Goal: Communication & Community: Answer question/provide support

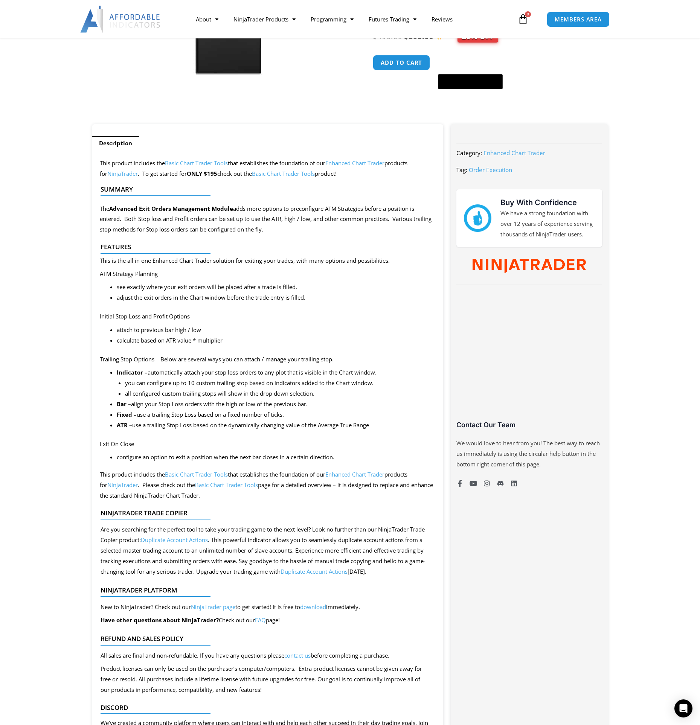
scroll to position [213, 0]
click at [678, 709] on div "Open Intercom Messenger" at bounding box center [684, 709] width 20 height 20
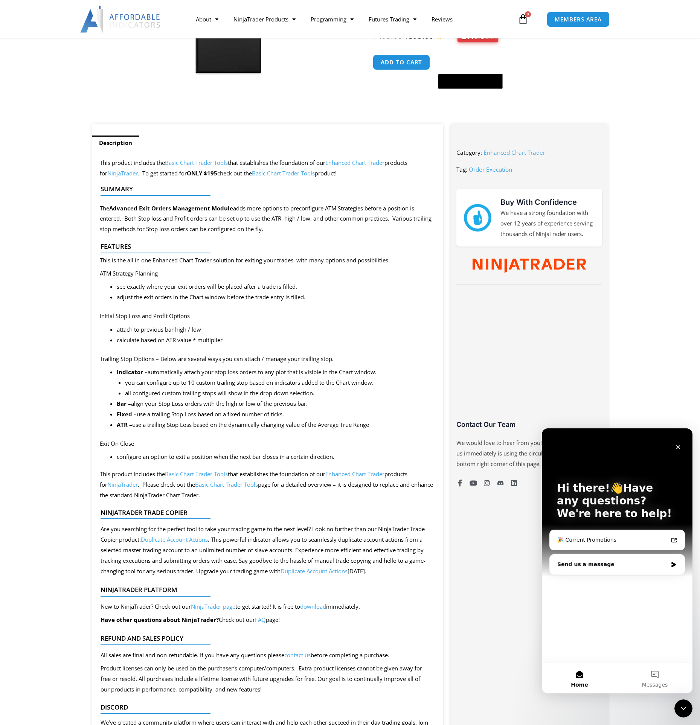
scroll to position [0, 0]
click at [595, 541] on div "🎉 Current Promotions" at bounding box center [612, 540] width 111 height 8
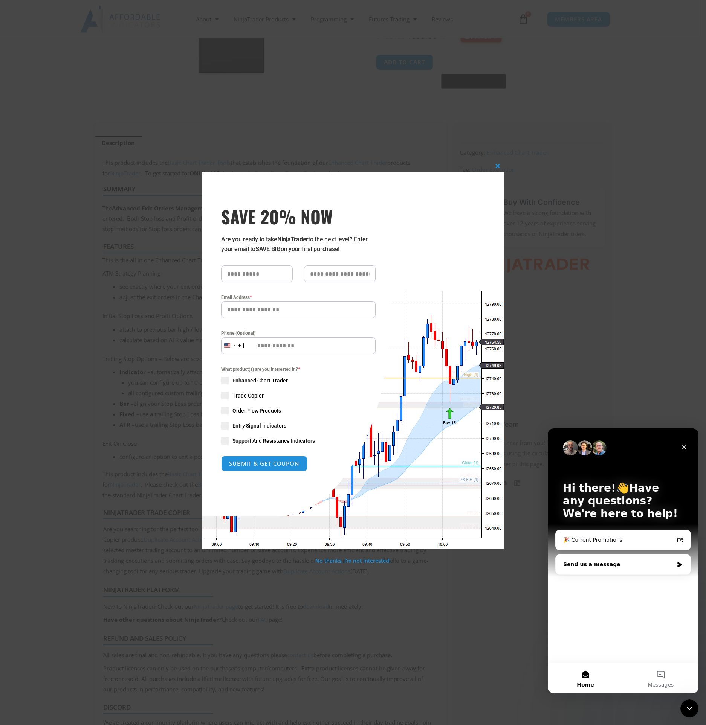
click at [591, 564] on div "Send us a message" at bounding box center [618, 565] width 110 height 8
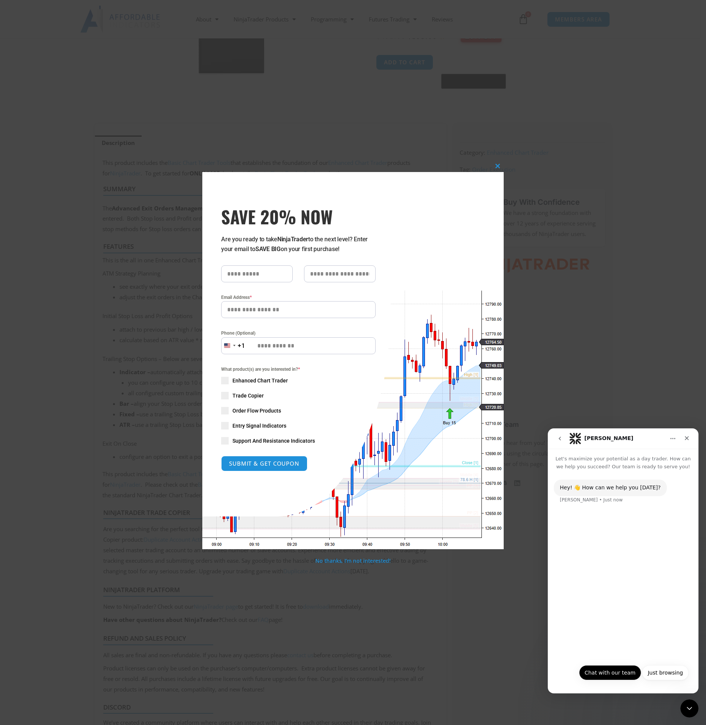
click at [612, 671] on button "Chat with our team" at bounding box center [610, 672] width 62 height 15
click at [653, 678] on button "Yes" at bounding box center [655, 672] width 20 height 15
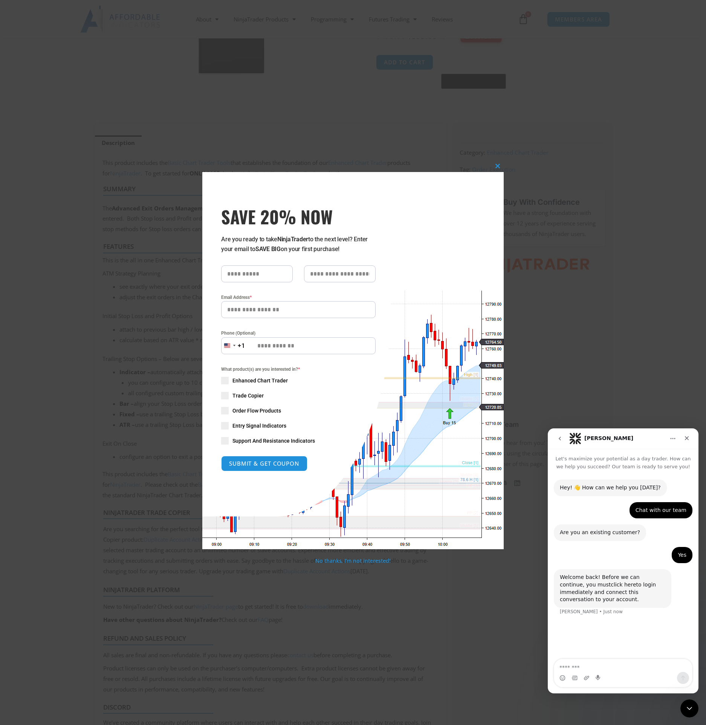
click at [610, 585] on link "click here" at bounding box center [622, 585] width 25 height 6
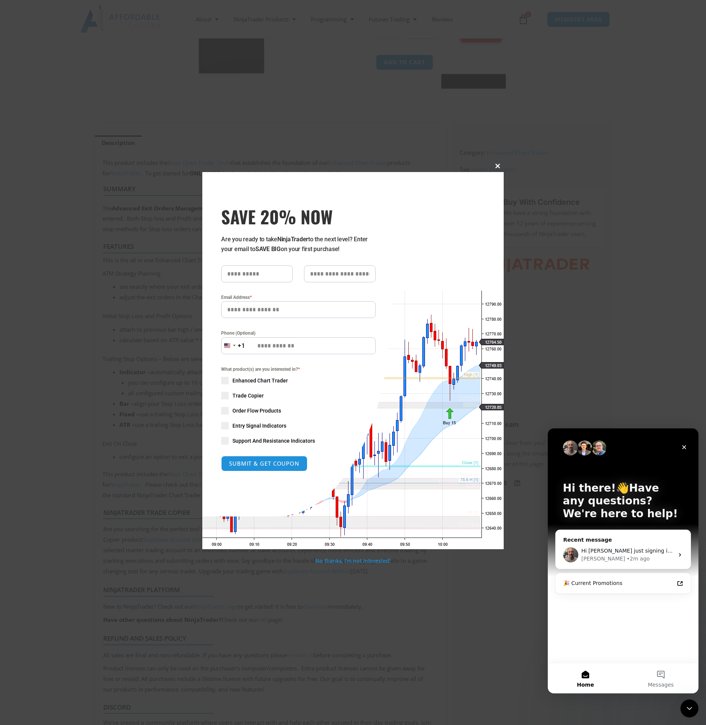
click at [495, 164] on span at bounding box center [497, 166] width 12 height 5
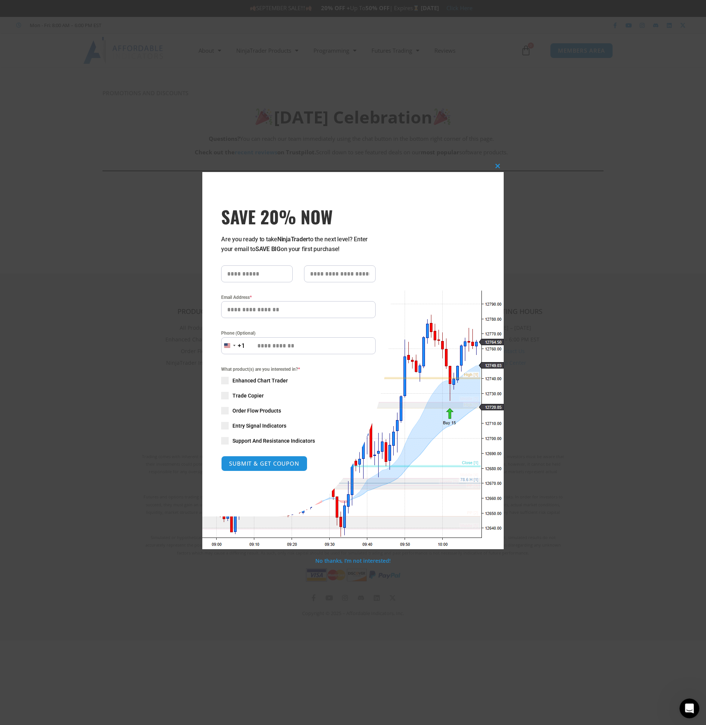
click at [686, 709] on icon "Open Intercom Messenger" at bounding box center [688, 707] width 12 height 12
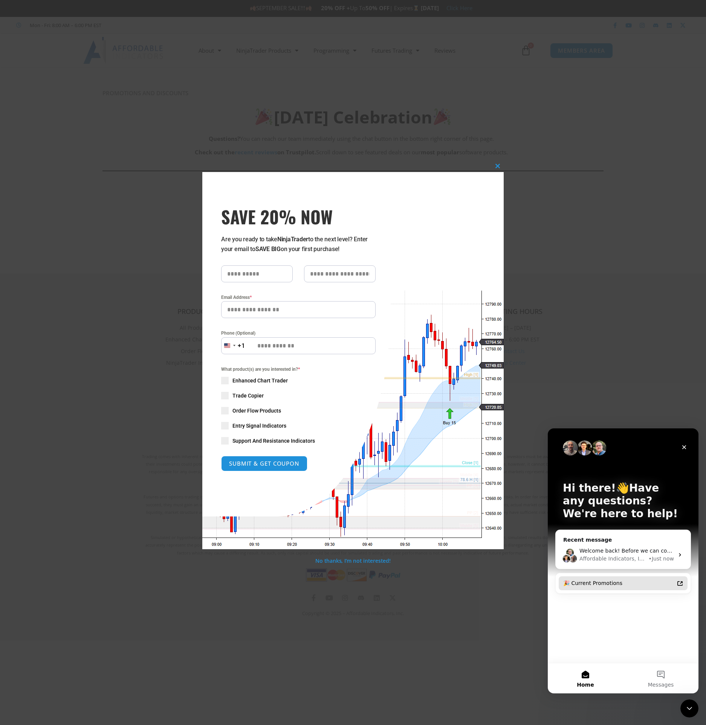
click at [597, 587] on div "🎉 Current Promotions" at bounding box center [618, 583] width 111 height 8
click at [616, 558] on div "Affordable Indicators, Inc." at bounding box center [613, 559] width 68 height 8
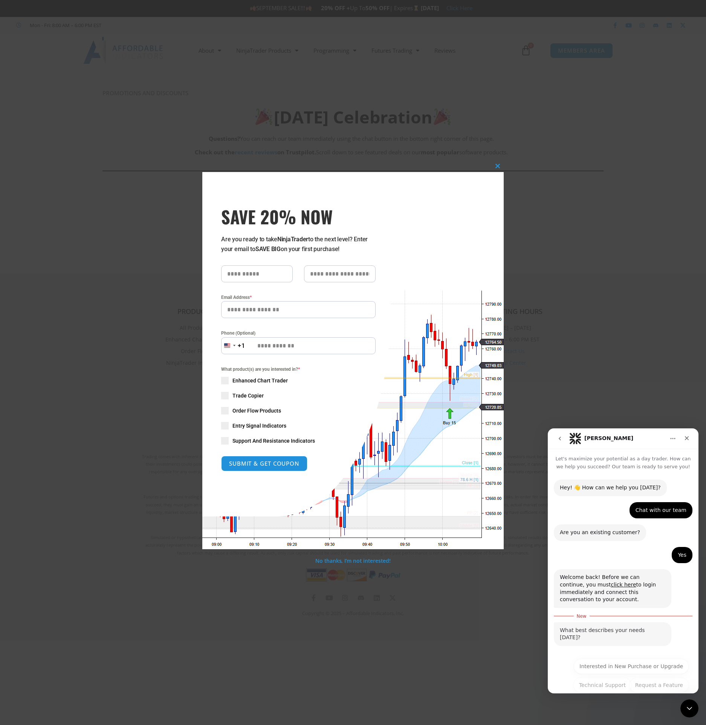
scroll to position [16, 0]
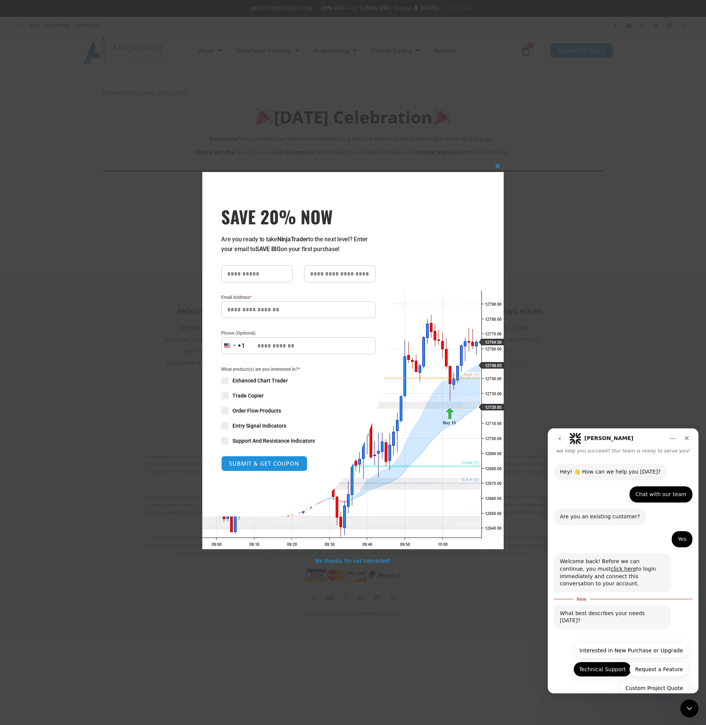
click at [596, 662] on button "Technical Support" at bounding box center [602, 669] width 58 height 15
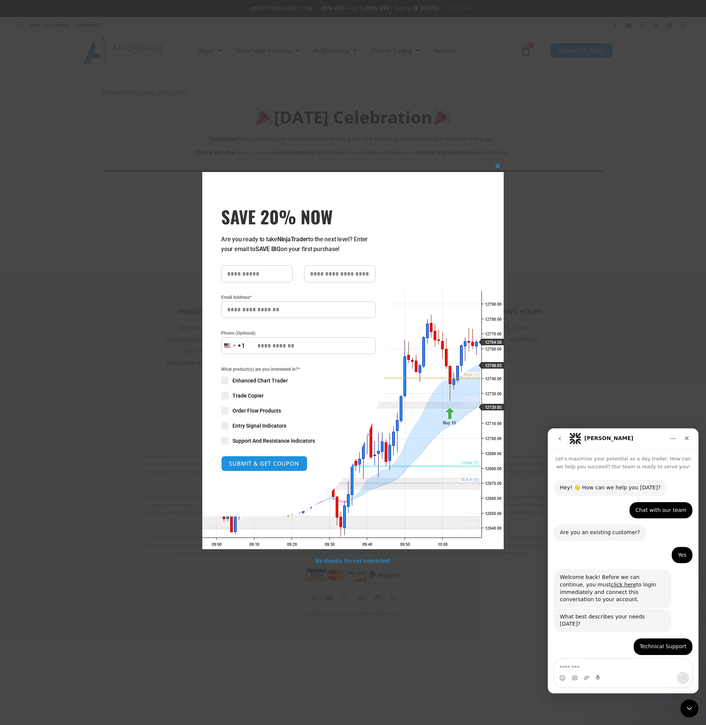
scroll to position [60, 0]
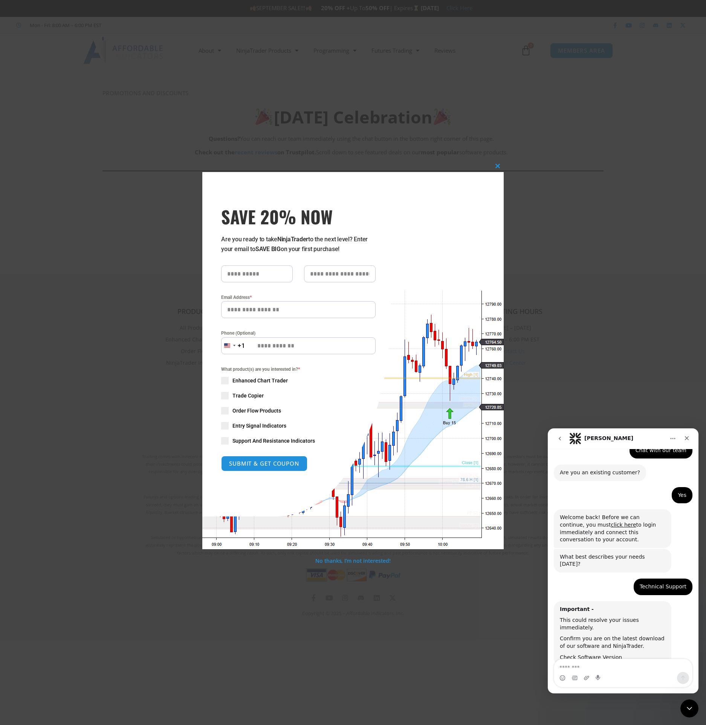
click at [581, 666] on textarea "Message…" at bounding box center [623, 665] width 138 height 13
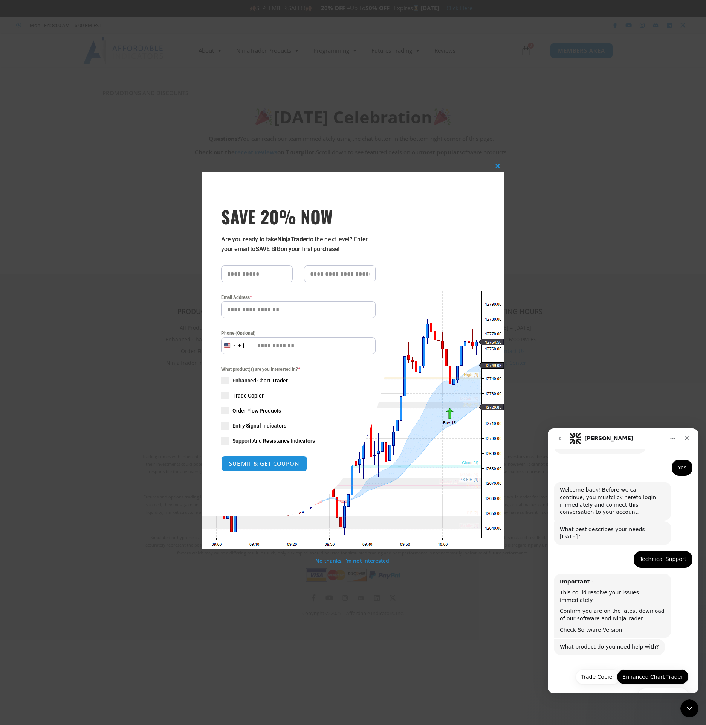
click at [635, 669] on button "Enhanced Chart Trader" at bounding box center [652, 676] width 72 height 15
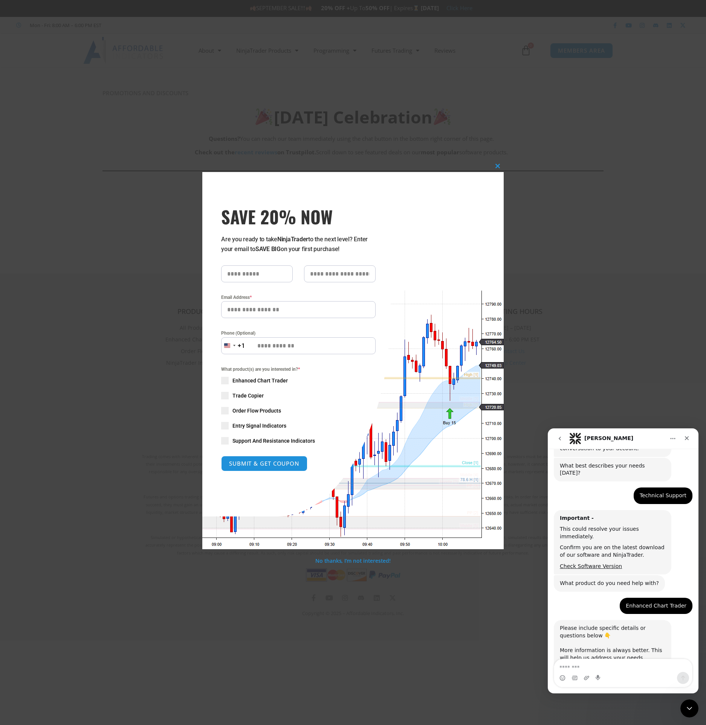
scroll to position [151, 0]
click at [595, 668] on textarea "Message…" at bounding box center [623, 665] width 138 height 13
type textarea "**********"
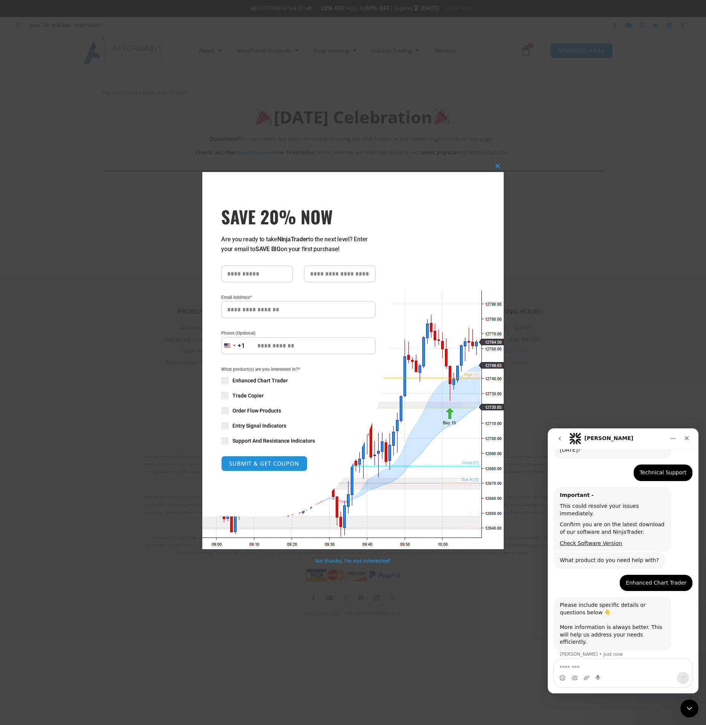
scroll to position [198, 0]
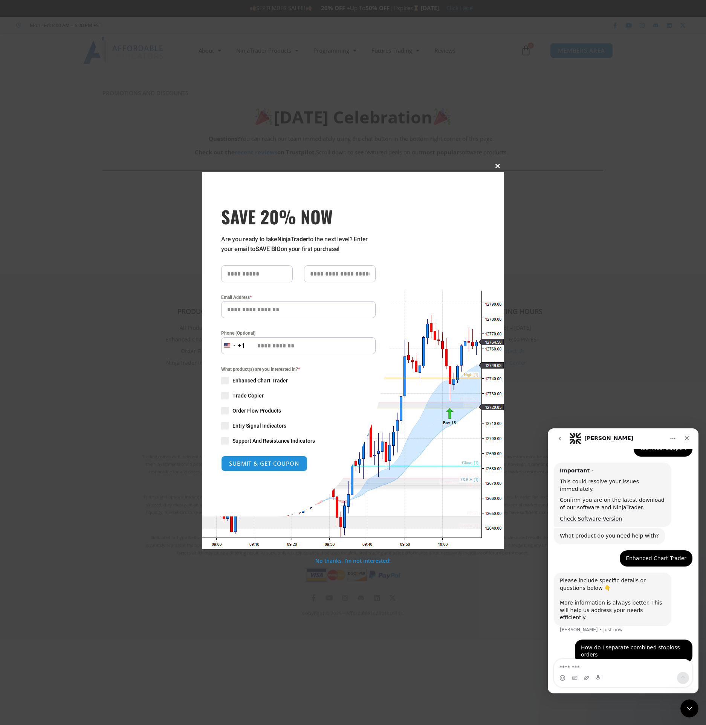
click at [495, 165] on span at bounding box center [497, 166] width 12 height 5
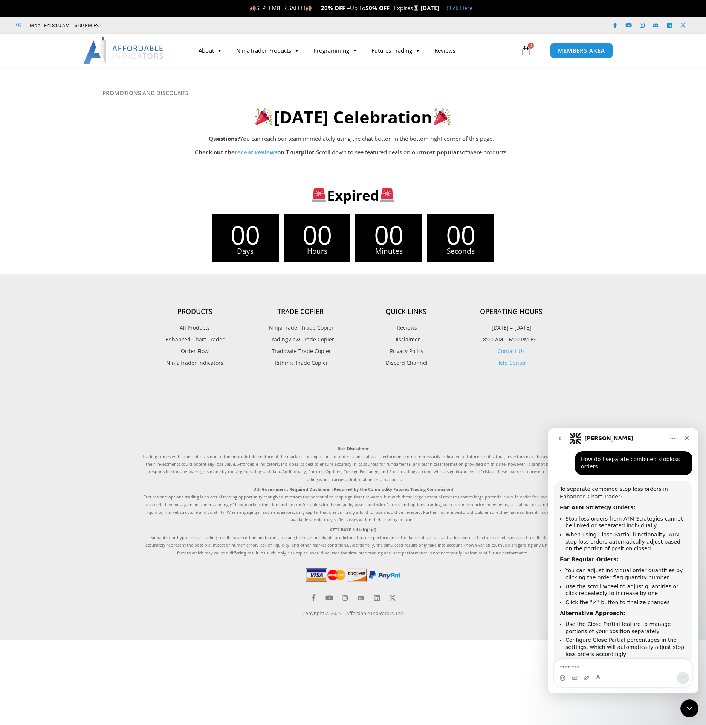
scroll to position [378, 0]
click at [595, 668] on textarea "Message…" at bounding box center [623, 665] width 138 height 13
type textarea "**"
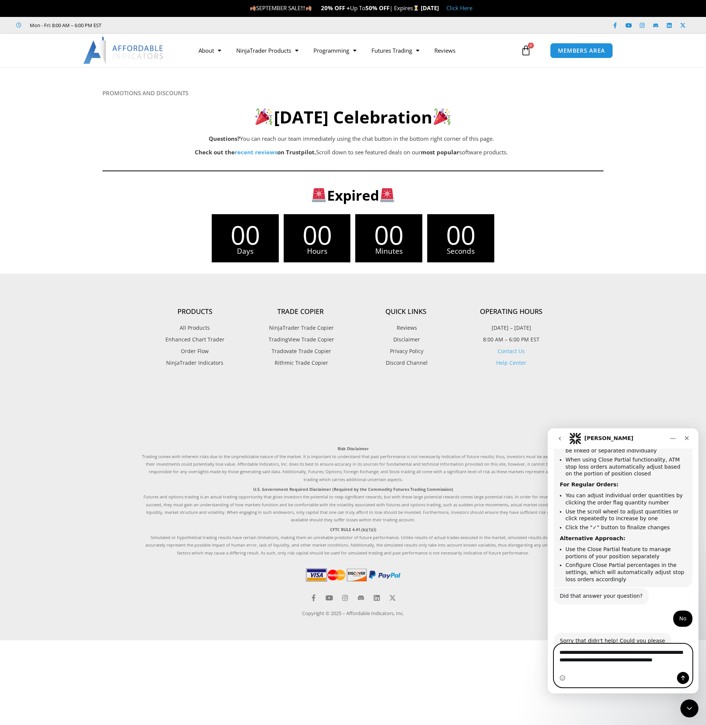
scroll to position [460, 0]
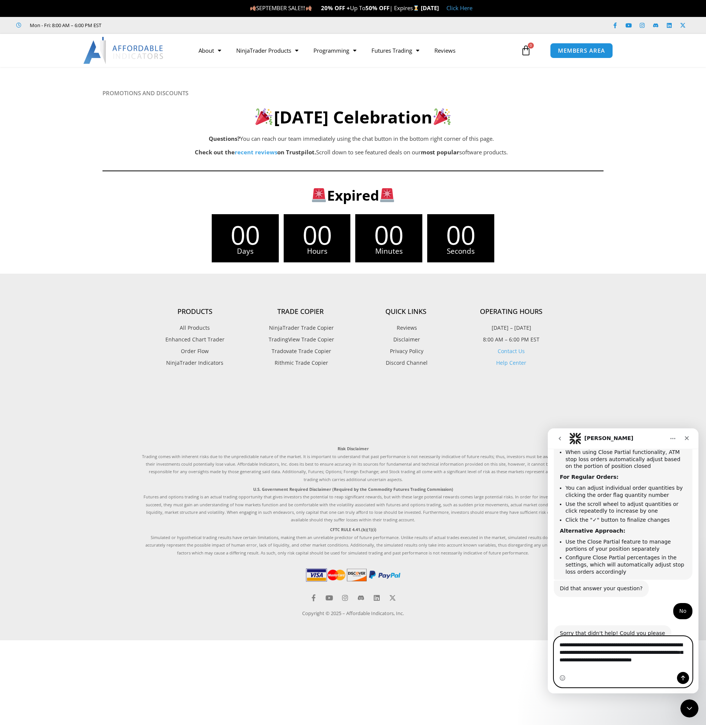
type textarea "**********"
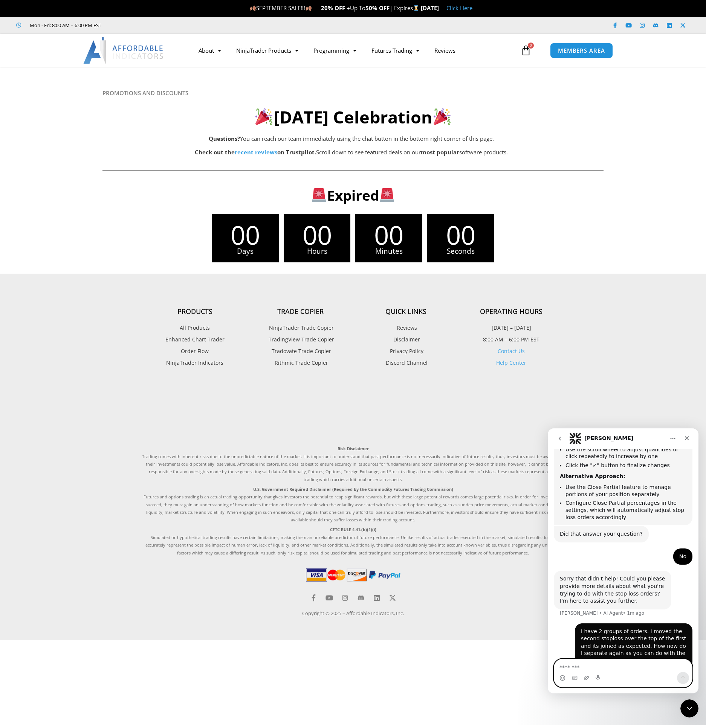
scroll to position [522, 0]
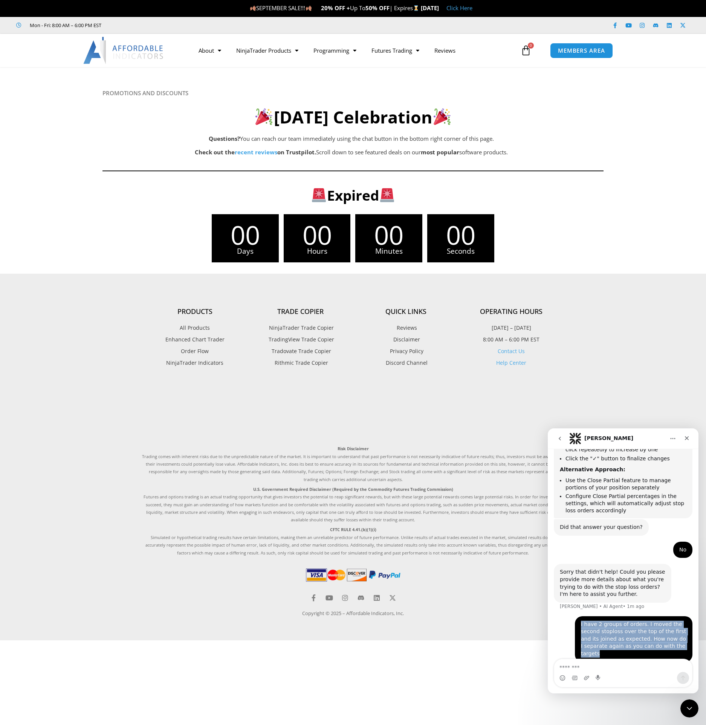
drag, startPoint x: 610, startPoint y: 619, endPoint x: 572, endPoint y: 592, distance: 46.6
click at [575, 616] on div "I have 2 groups of orders. I moved the second stoploss over the top of the firs…" at bounding box center [633, 639] width 117 height 46
copy div "I have 2 groups of orders. I moved the second stoploss over the top of the firs…"
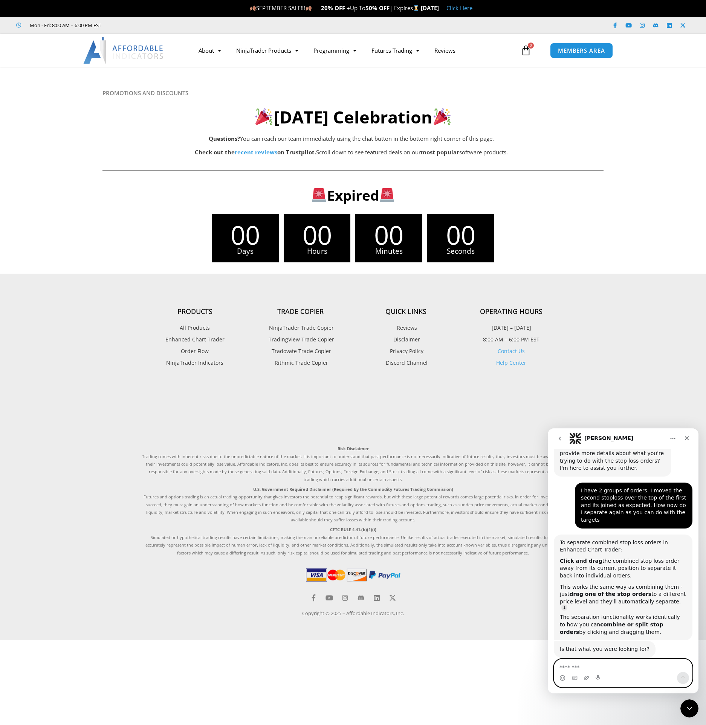
click at [586, 671] on textarea "Message…" at bounding box center [623, 665] width 138 height 13
type textarea "**********"
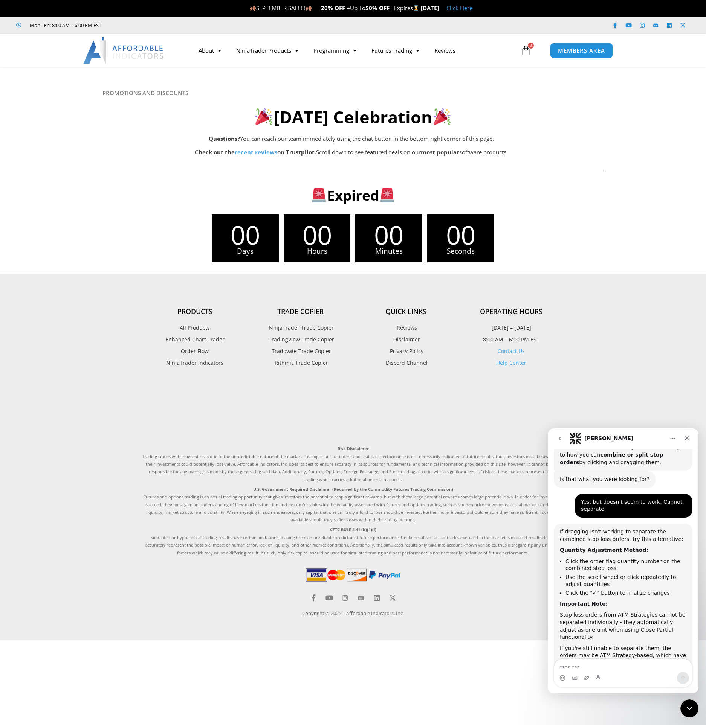
scroll to position [825, 0]
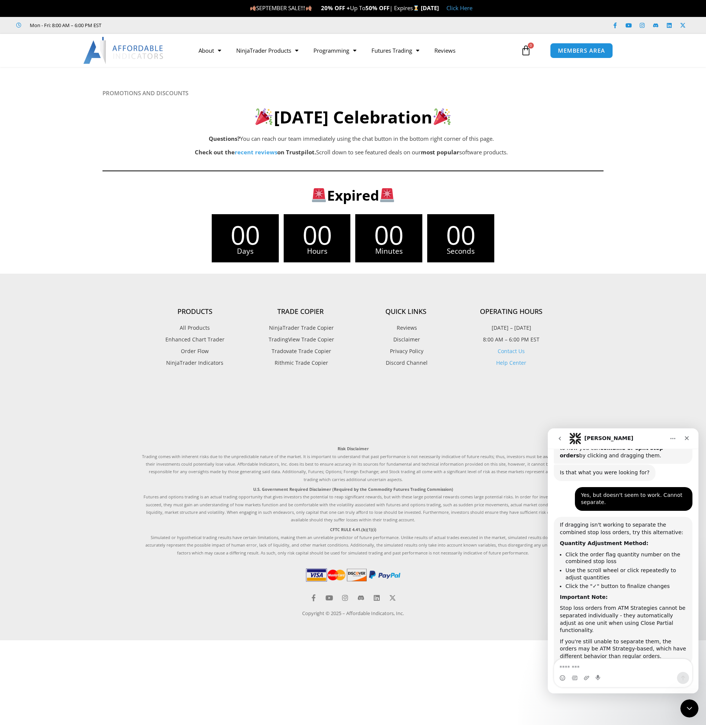
click at [608, 605] on div "Stop loss orders from ATM Strategies cannot be separated individually - they au…" at bounding box center [622, 619] width 127 height 29
click at [646, 638] on div "If you're still unable to separate them, the orders may be ATM Strategy-based, …" at bounding box center [622, 649] width 127 height 22
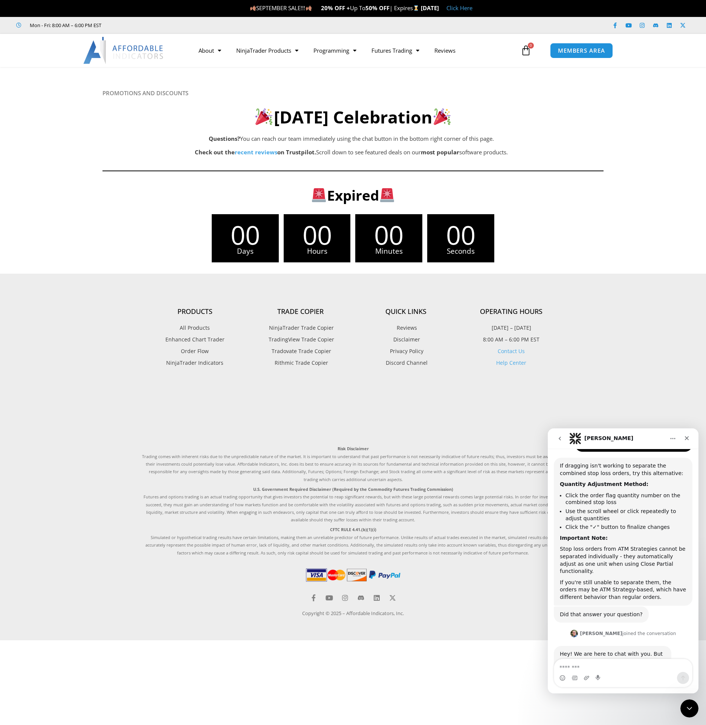
scroll to position [892, 0]
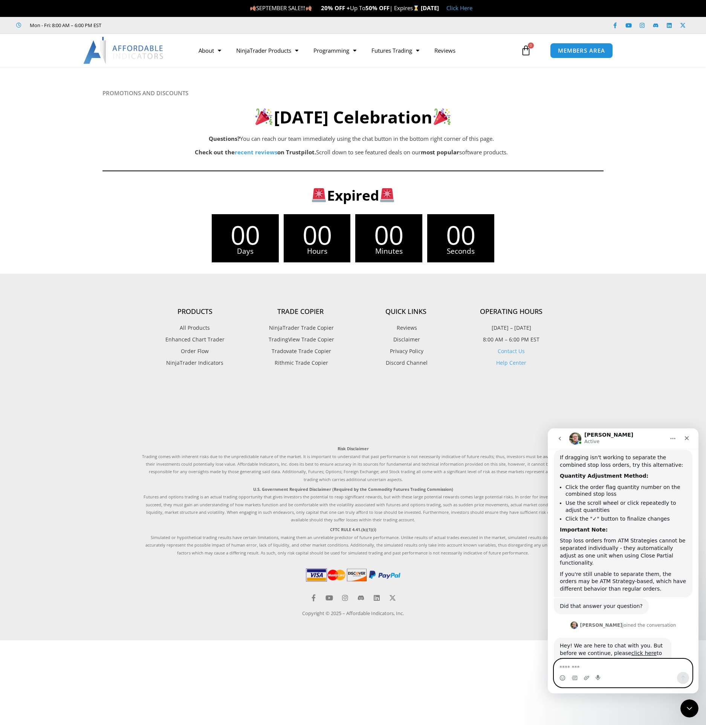
click at [588, 666] on textarea "Message…" at bounding box center [623, 665] width 138 height 13
click at [631, 650] on link "click here" at bounding box center [643, 653] width 25 height 6
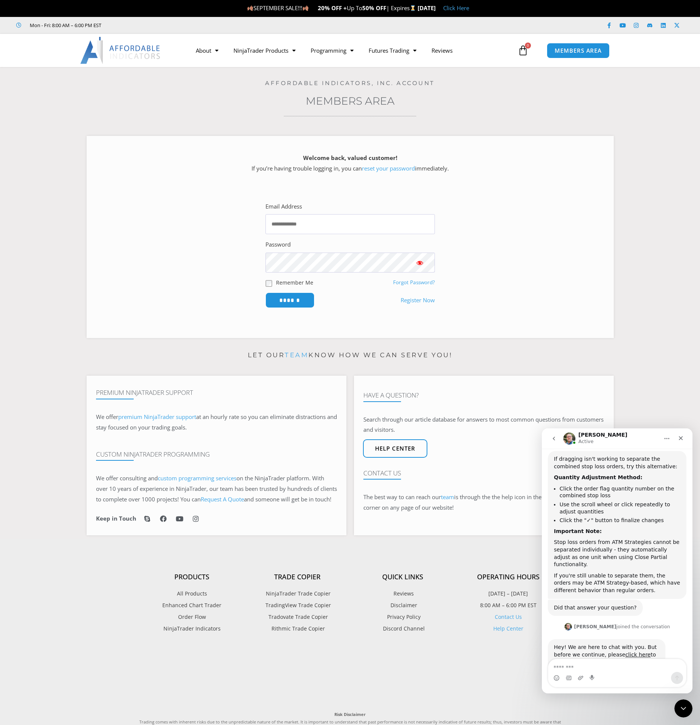
scroll to position [892, 0]
click at [322, 229] on input "Email Address" at bounding box center [349, 224] width 169 height 20
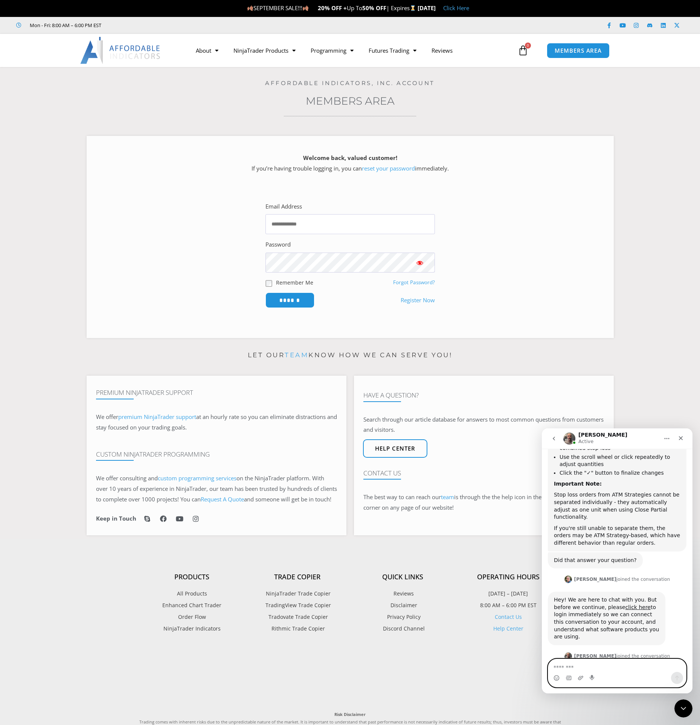
click at [580, 667] on textarea "Message…" at bounding box center [617, 665] width 138 height 13
type textarea "**********"
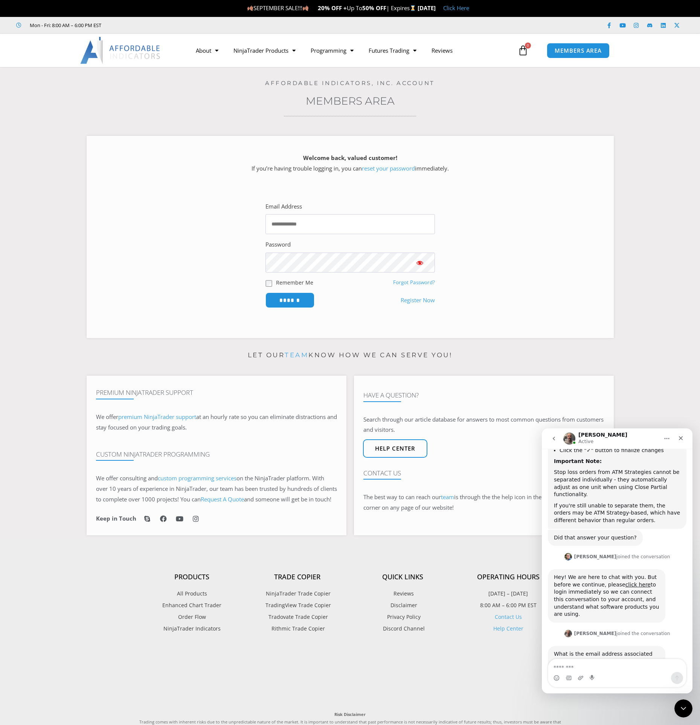
click at [205, 104] on h3 "Members Area" at bounding box center [350, 101] width 662 height 14
drag, startPoint x: 122, startPoint y: 10, endPoint x: 175, endPoint y: -6, distance: 55.4
click at [175, 0] on html "Skip to content SEPTEMBER SALE!!! 20% OFF + Up To 50% OFF | Expires Thursday, S…" at bounding box center [350, 453] width 700 height 906
drag, startPoint x: 122, startPoint y: 10, endPoint x: 128, endPoint y: 13, distance: 7.1
click at [128, 13] on p "SEPTEMBER SALE!!! 20% OFF + Up To 50% OFF | Expires Thursday, September 11 Clic…" at bounding box center [358, 8] width 684 height 11
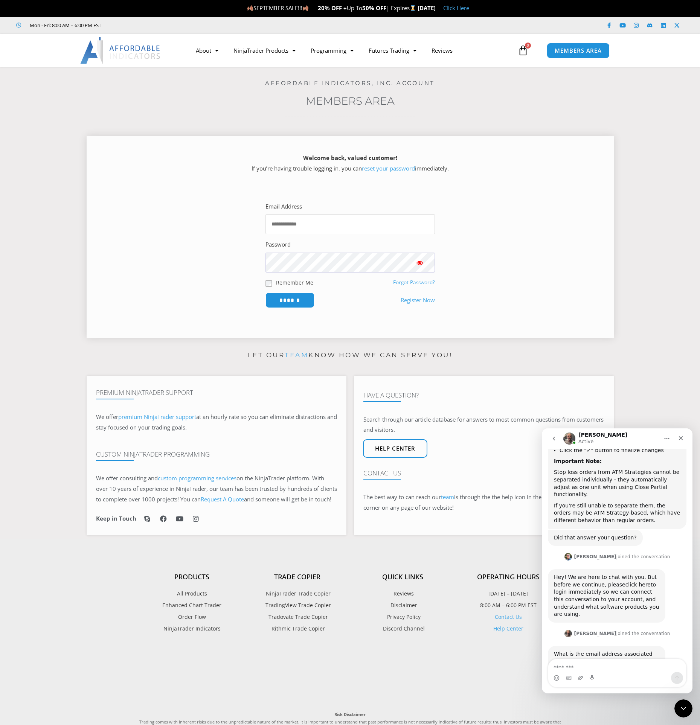
click at [313, 228] on input "Email Address" at bounding box center [349, 224] width 169 height 20
click at [543, 261] on section "Email Address Password Remember Me Forgot Password? ******" at bounding box center [350, 254] width 508 height 133
click at [312, 226] on input "Email Address" at bounding box center [349, 224] width 169 height 20
paste input "**********"
type input "**********"
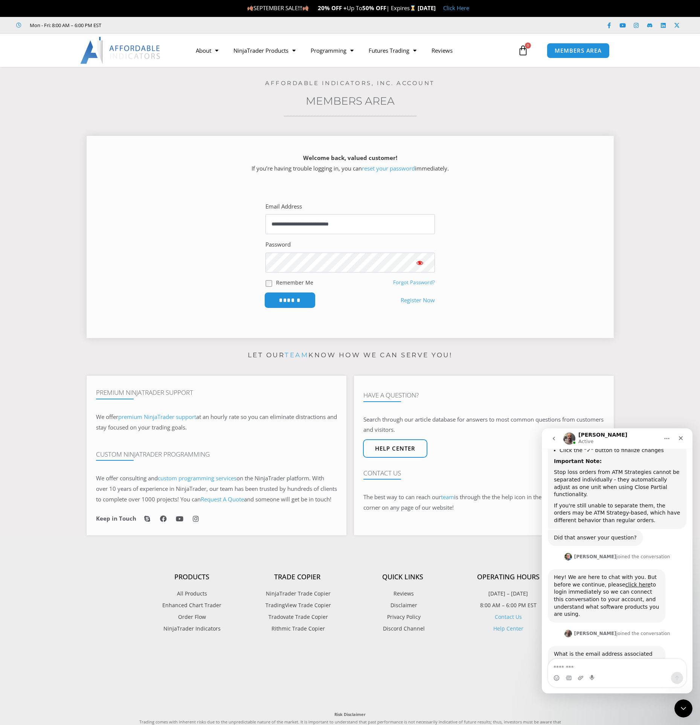
click at [287, 297] on input "******" at bounding box center [290, 300] width 52 height 16
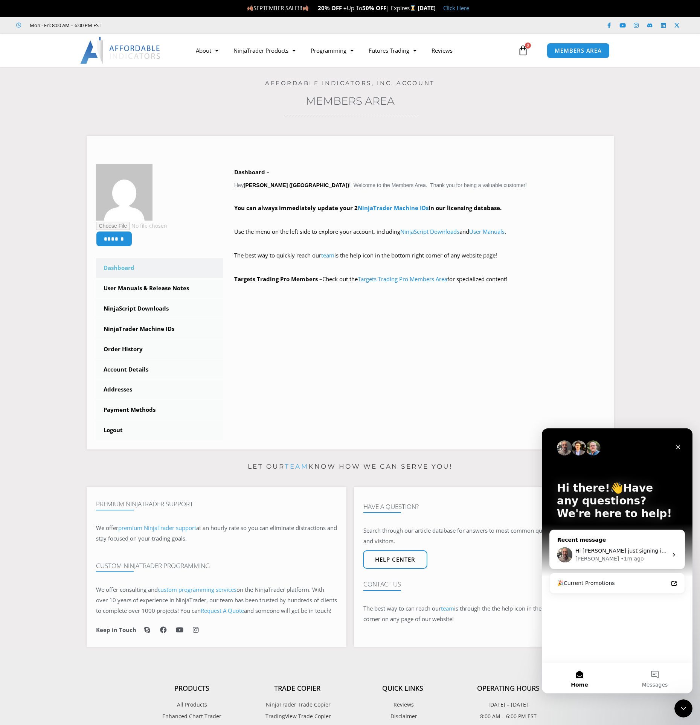
click at [635, 553] on span "Hi [PERSON_NAME] just signing in. Yes, [PERSON_NAME]." at bounding box center [650, 551] width 150 height 6
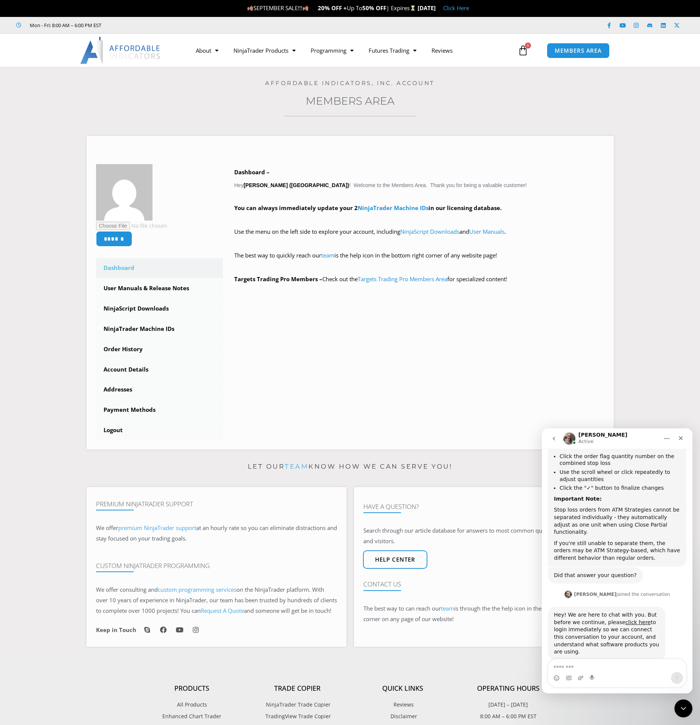
scroll to position [962, 0]
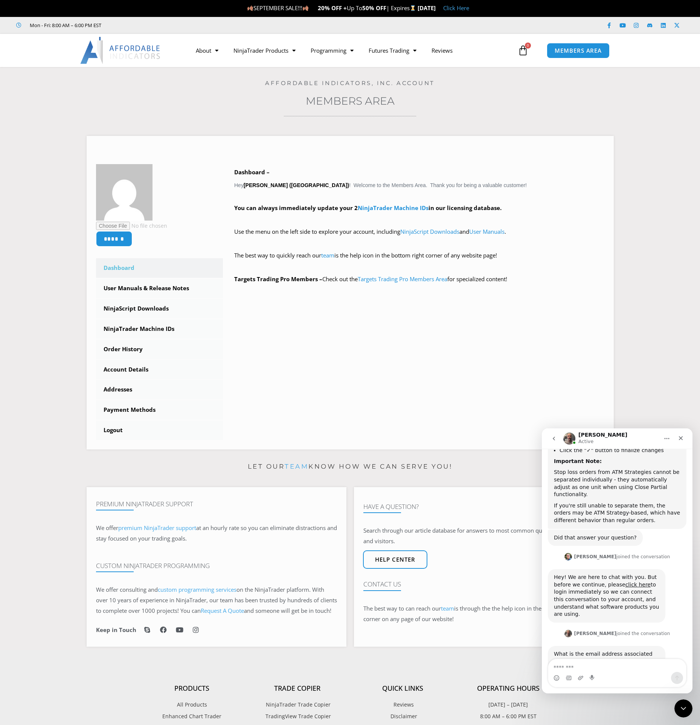
click at [565, 667] on textarea "Message…" at bounding box center [617, 665] width 138 height 13
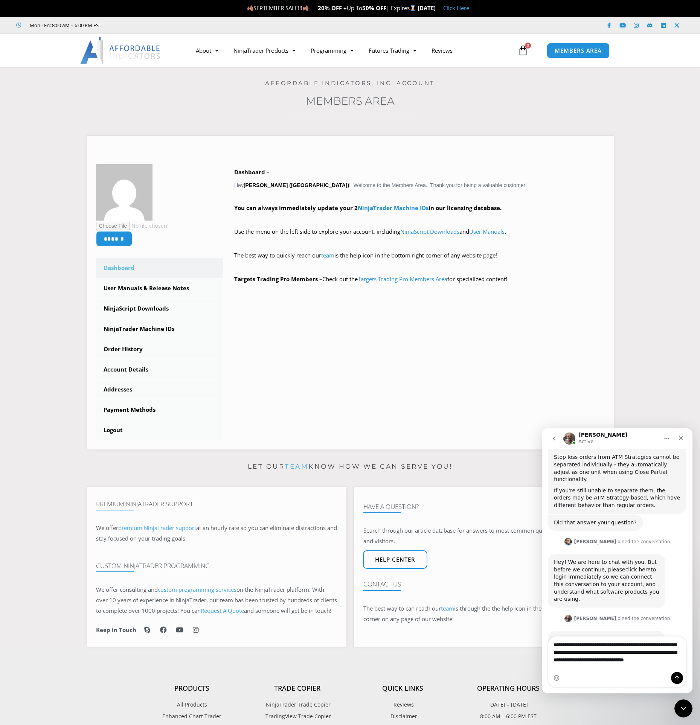
click at [600, 665] on textarea "**********" at bounding box center [617, 651] width 138 height 28
type textarea "**********"
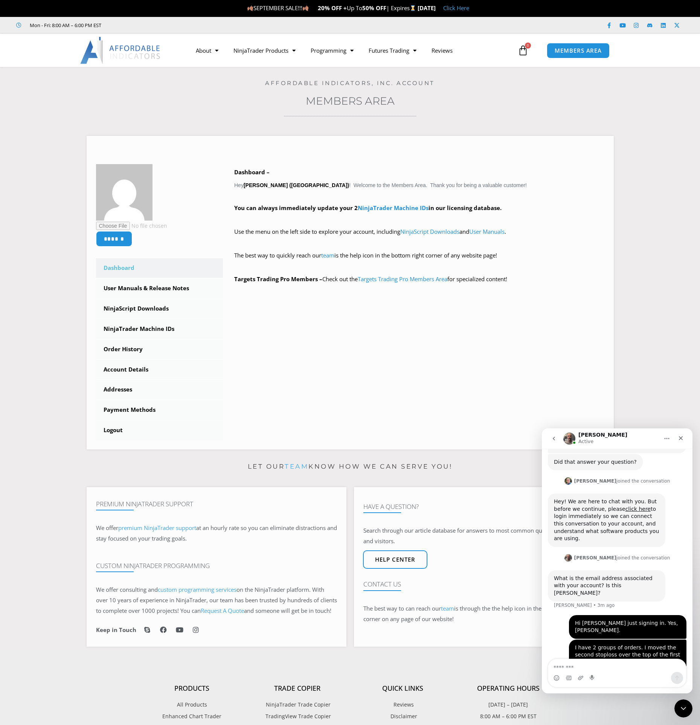
scroll to position [1008, 0]
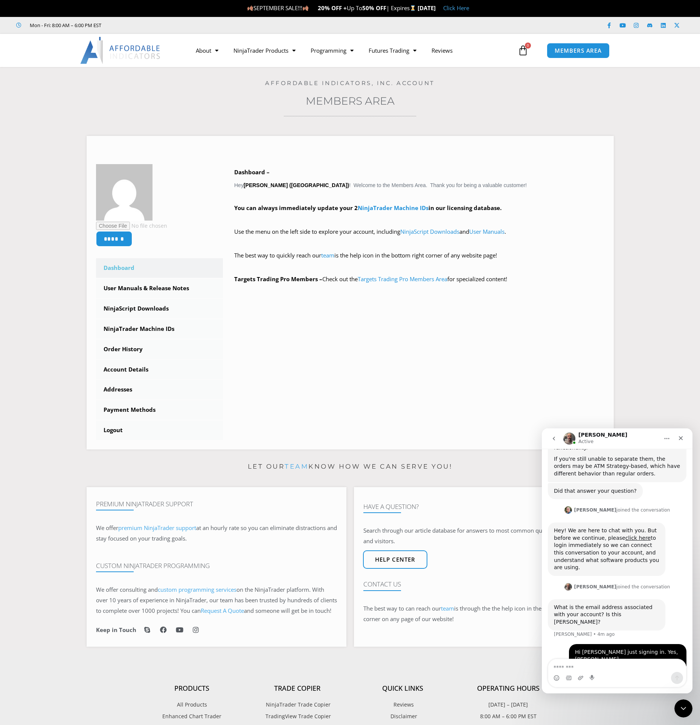
click at [589, 673] on div "I have 2 groups of orders. I moved the second stoploss over the top of the firs…" at bounding box center [627, 691] width 105 height 37
click at [627, 673] on div "I have 2 groups of orders. I moved the second stoploss over the top of the firs…" at bounding box center [627, 691] width 105 height 37
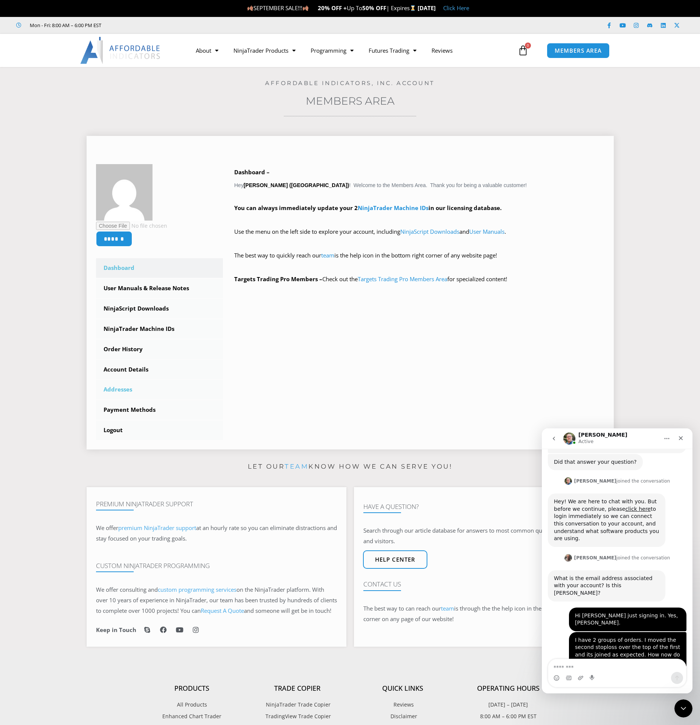
scroll to position [1046, 0]
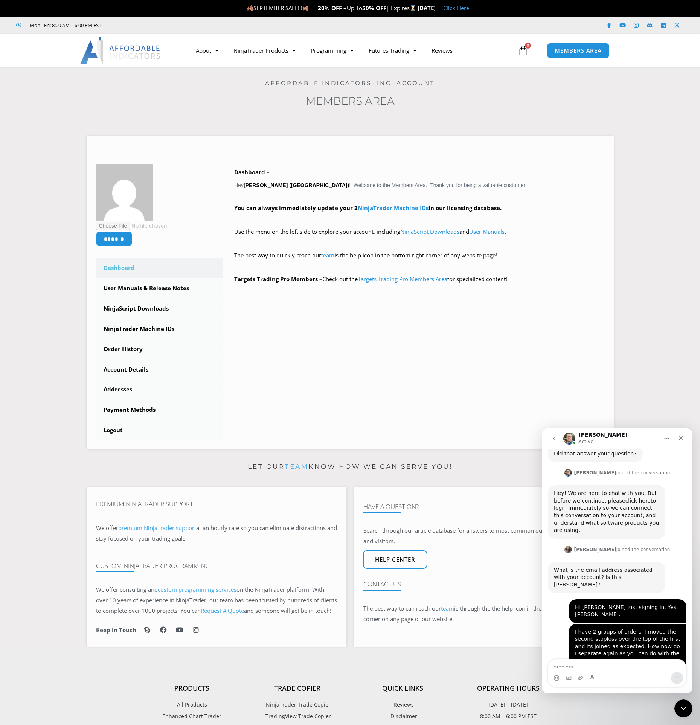
click at [608, 680] on div "Hey [PERSON_NAME], That feature was broken in a recent upgrade but it is on [PE…" at bounding box center [606, 694] width 105 height 29
click at [573, 668] on textarea "Message…" at bounding box center [617, 665] width 138 height 13
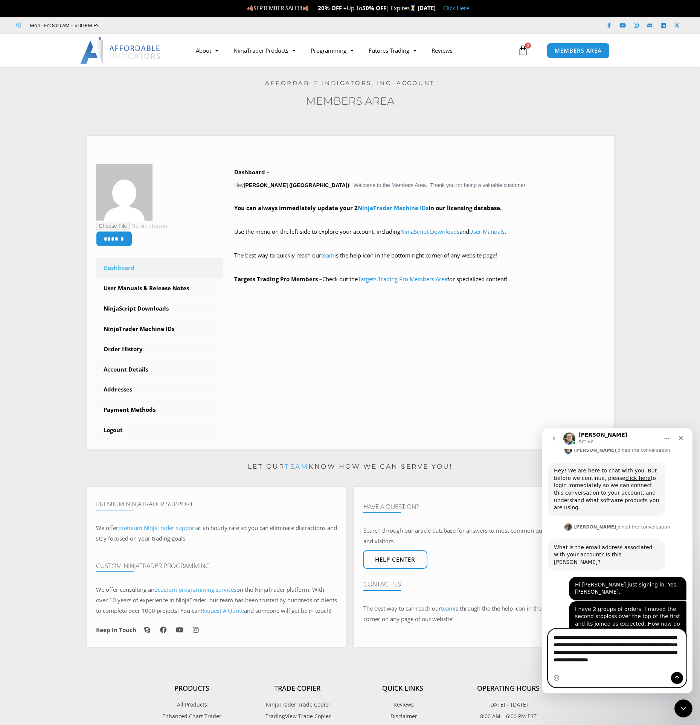
scroll to position [1076, 0]
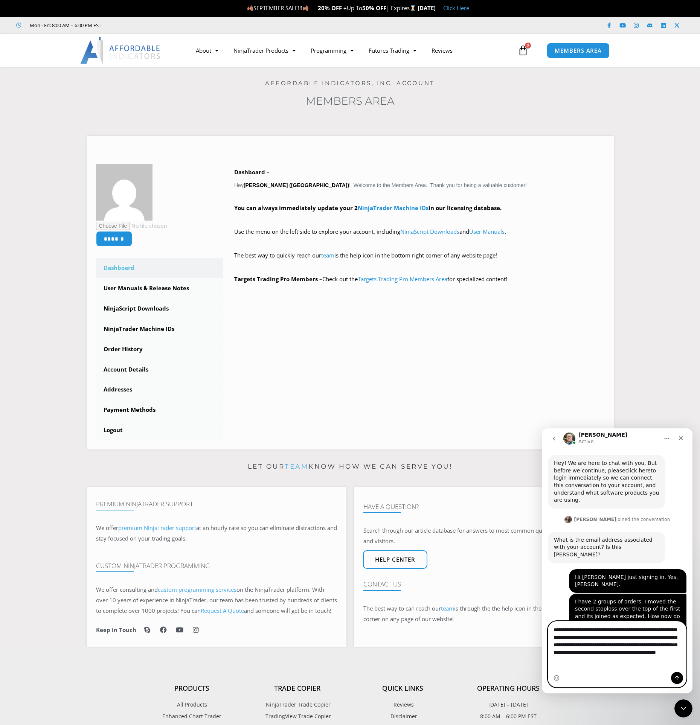
type textarea "**********"
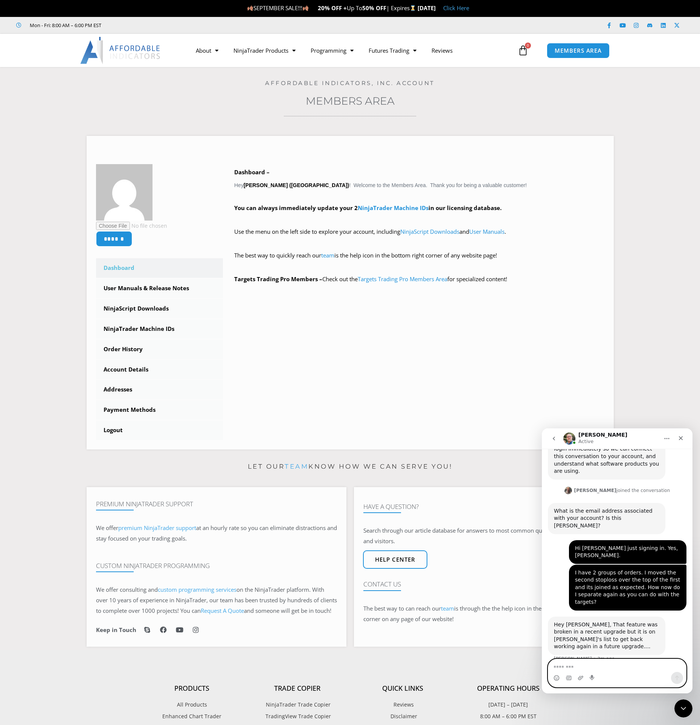
click at [568, 666] on textarea "Message…" at bounding box center [617, 665] width 138 height 13
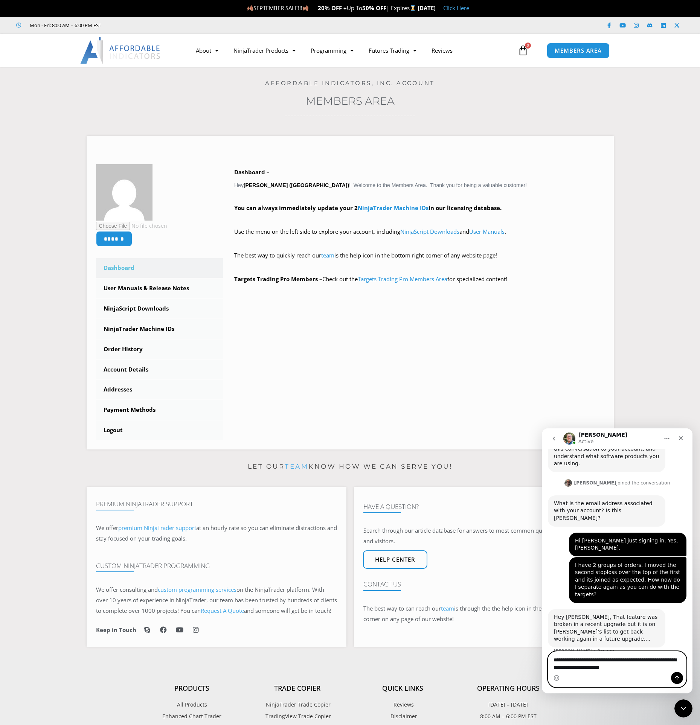
click at [624, 660] on textarea "**********" at bounding box center [617, 662] width 138 height 20
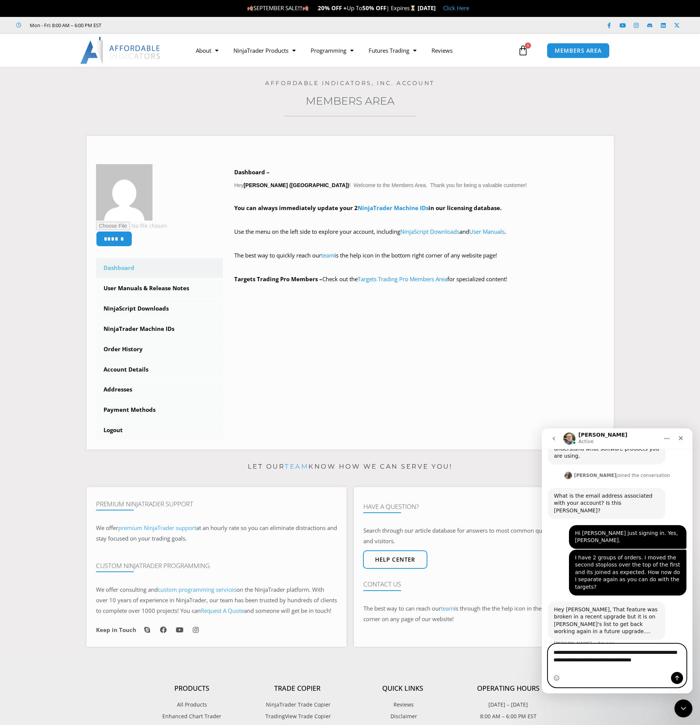
type textarea "**********"
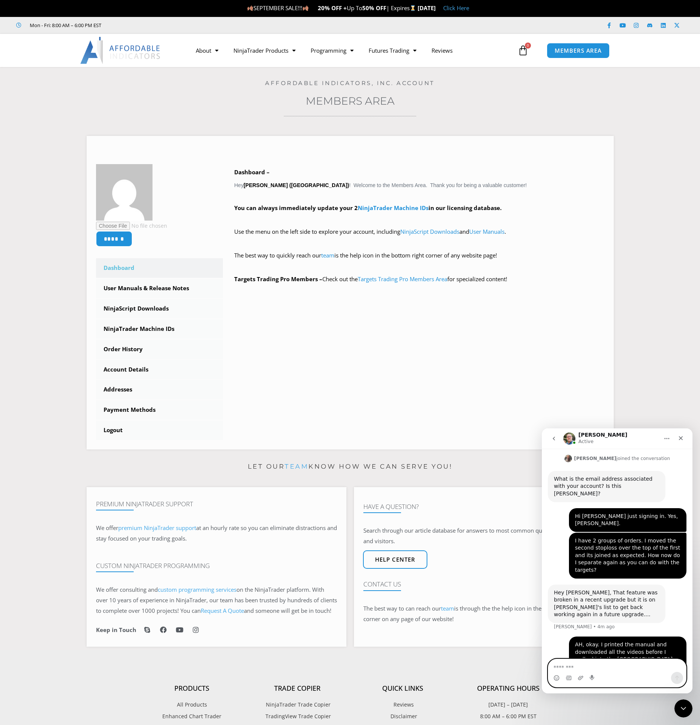
scroll to position [1166, 0]
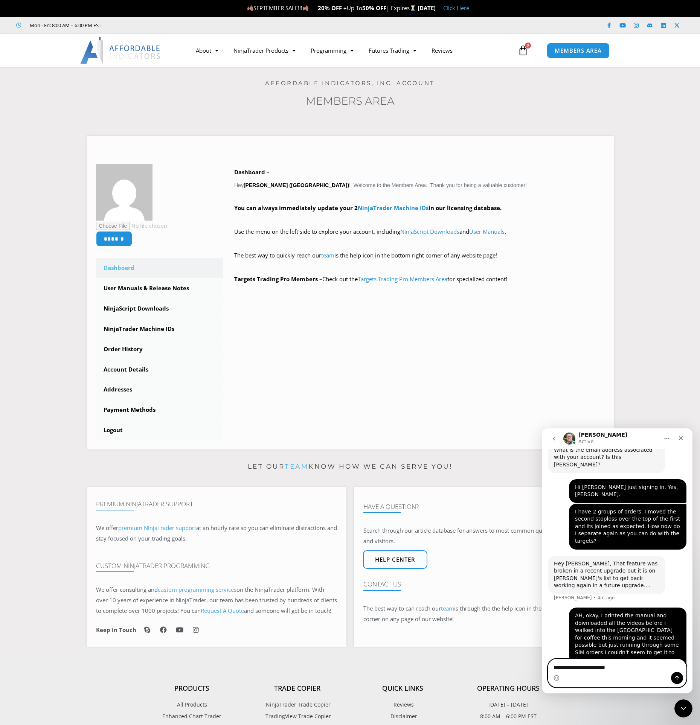
type textarea "**********"
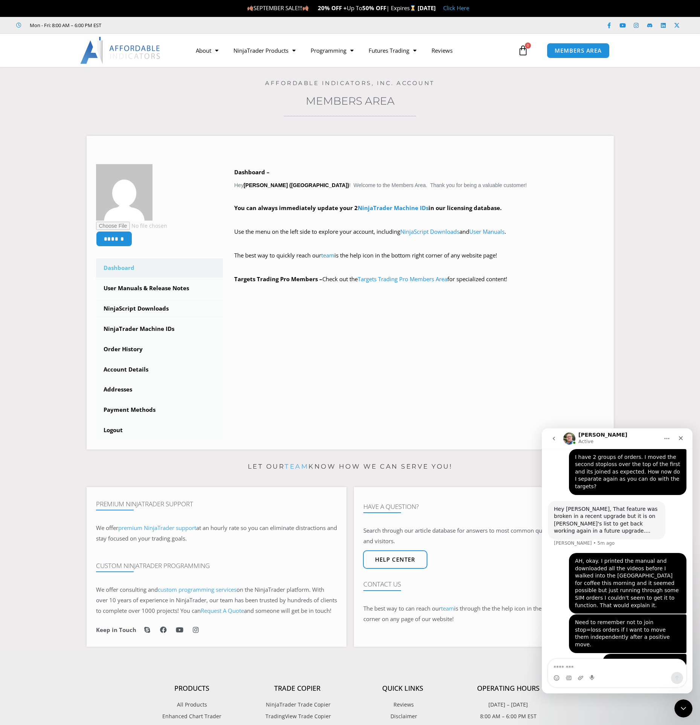
scroll to position [1191, 0]
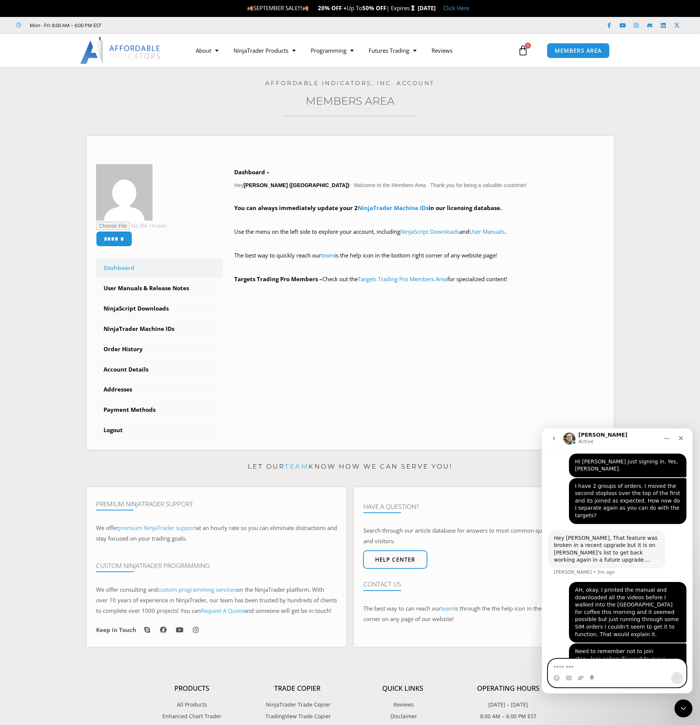
click at [578, 668] on textarea "Message…" at bounding box center [617, 665] width 138 height 13
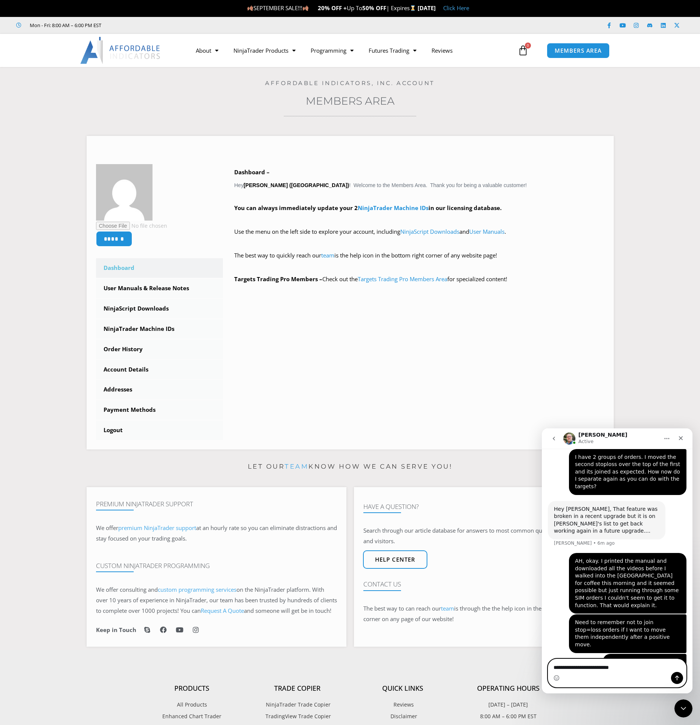
type textarea "**********"
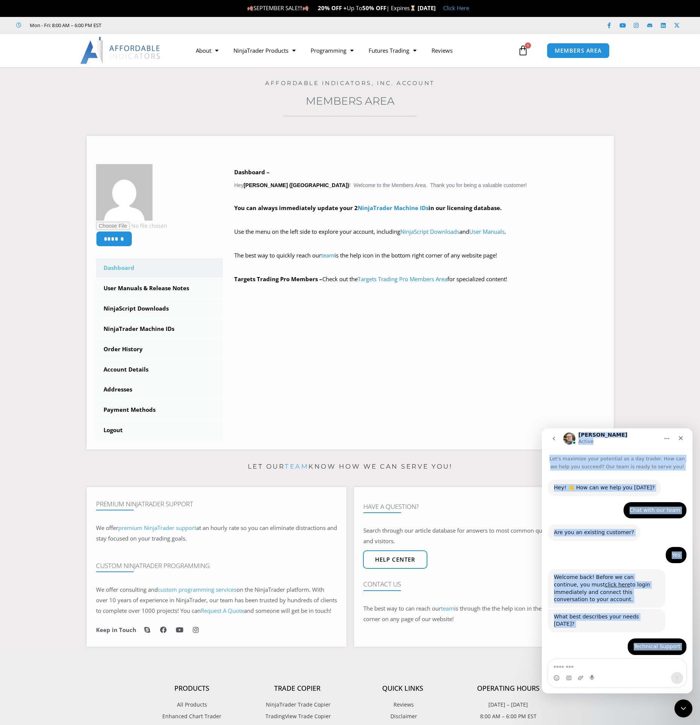
scroll to position [0, 0]
drag, startPoint x: 687, startPoint y: 615, endPoint x: 585, endPoint y: 482, distance: 167.3
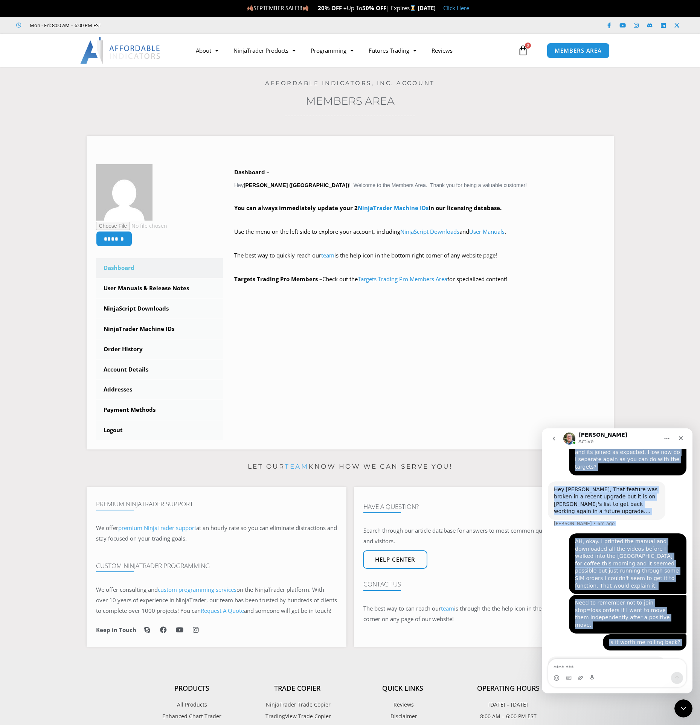
scroll to position [1242, 0]
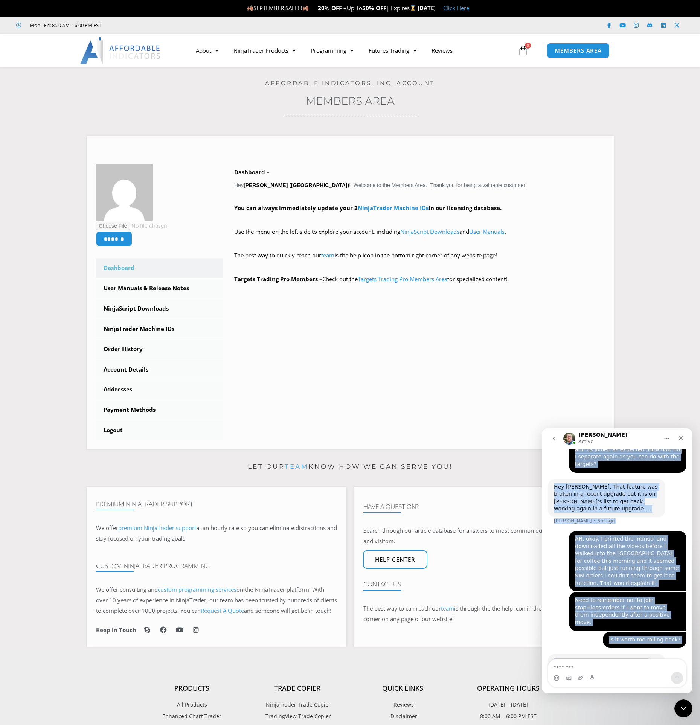
click at [666, 439] on icon "Home" at bounding box center [667, 439] width 6 height 6
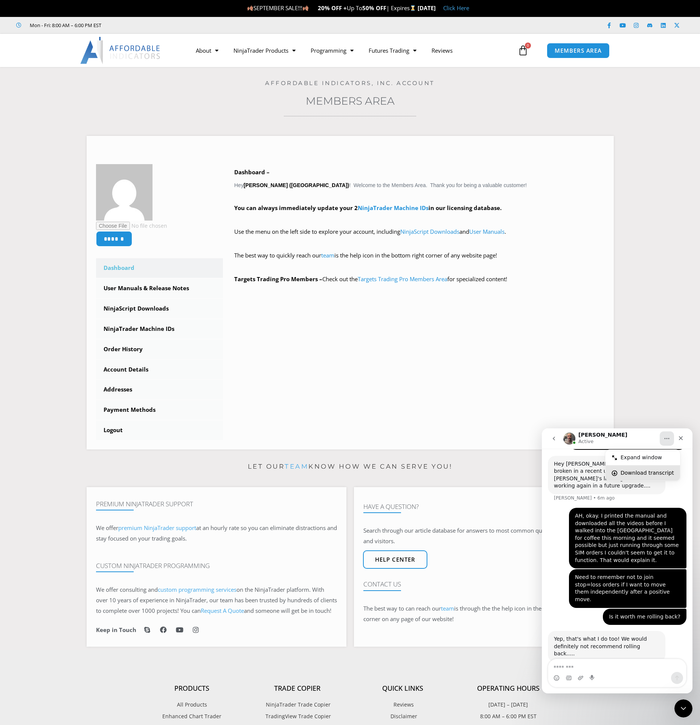
click at [640, 473] on div "Download transcript" at bounding box center [646, 473] width 53 height 8
click at [576, 669] on textarea "Message…" at bounding box center [617, 665] width 138 height 13
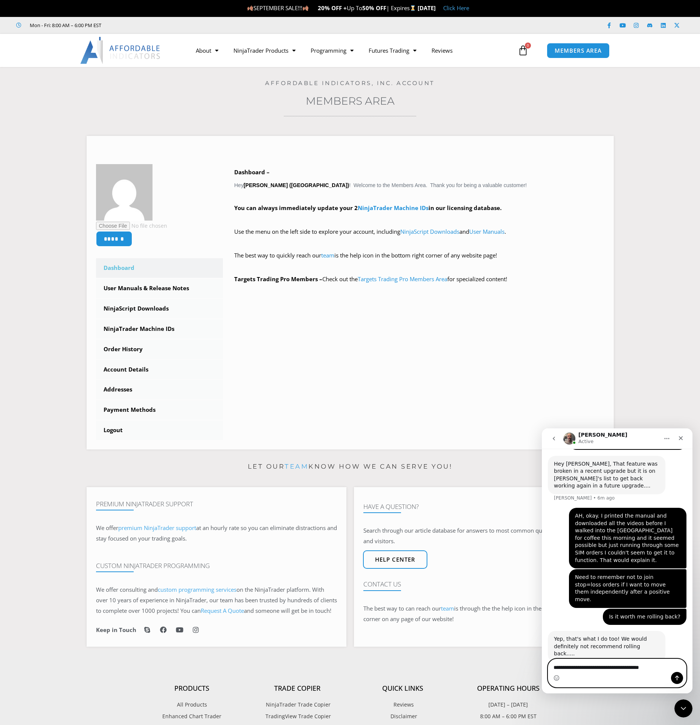
type textarea "**********"
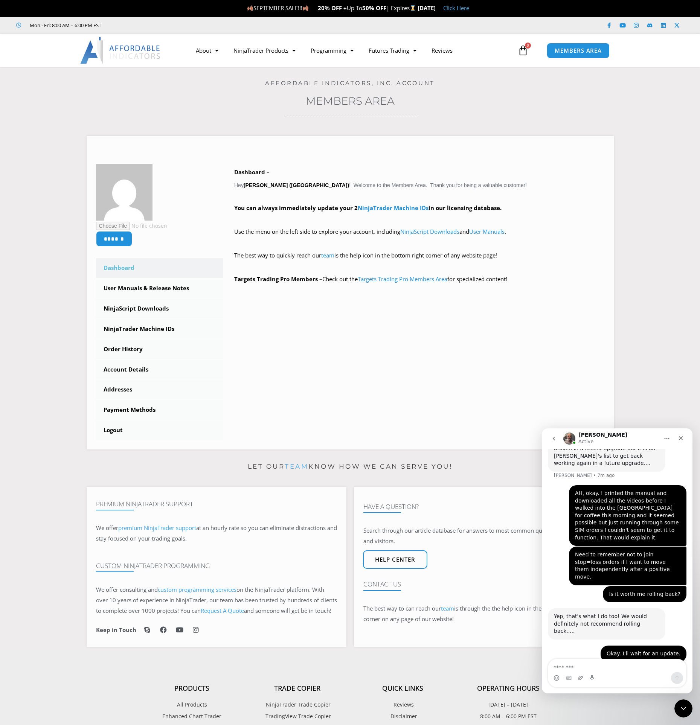
click at [663, 437] on button "Home" at bounding box center [667, 438] width 14 height 14
click at [641, 472] on div "Download transcript" at bounding box center [646, 473] width 53 height 8
click at [680, 438] on icon "Close" at bounding box center [681, 438] width 4 height 4
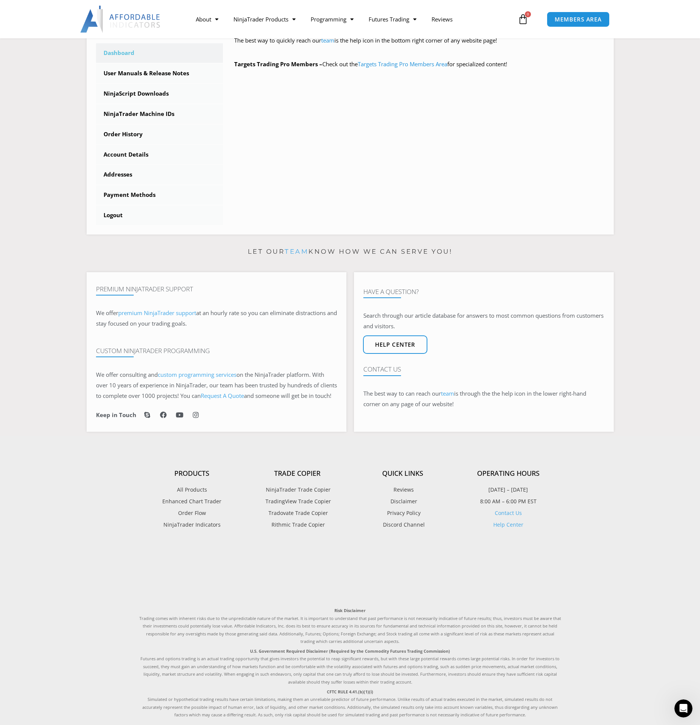
scroll to position [213, 0]
click at [572, 19] on span "MEMBERS AREA" at bounding box center [578, 19] width 52 height 6
click at [113, 215] on link "Logout" at bounding box center [159, 217] width 127 height 20
